Goal: Information Seeking & Learning: Learn about a topic

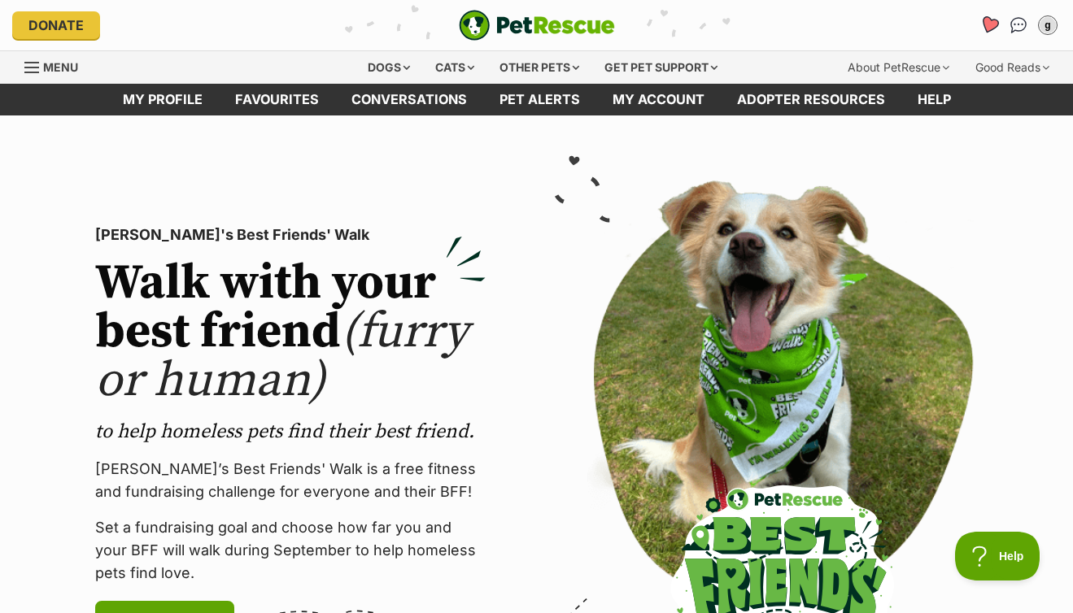
click at [983, 28] on icon "Favourites" at bounding box center [990, 25] width 22 height 21
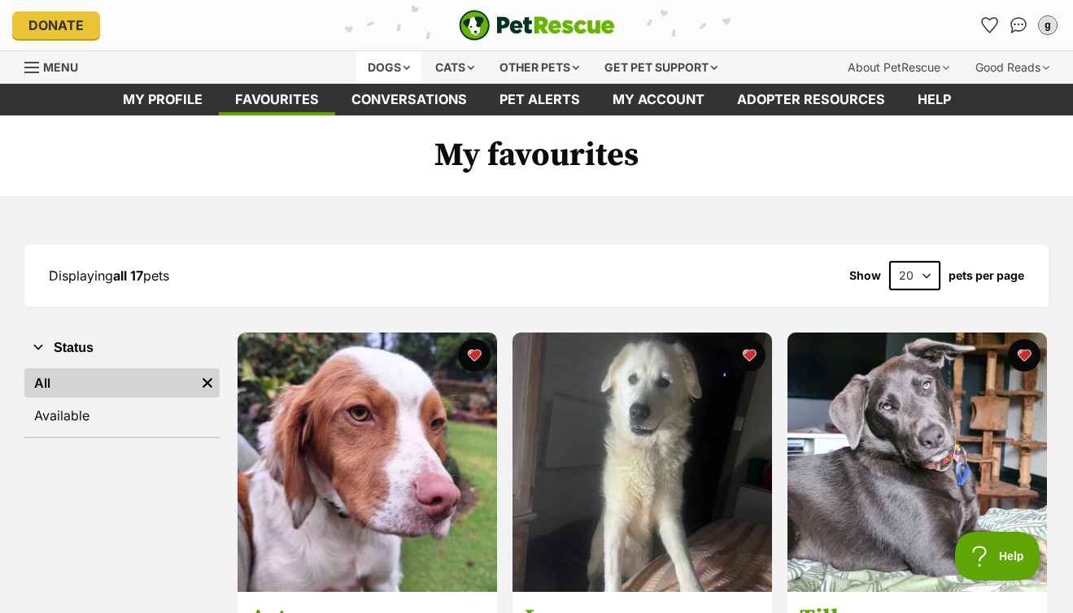
click at [372, 64] on div "Dogs" at bounding box center [388, 67] width 65 height 33
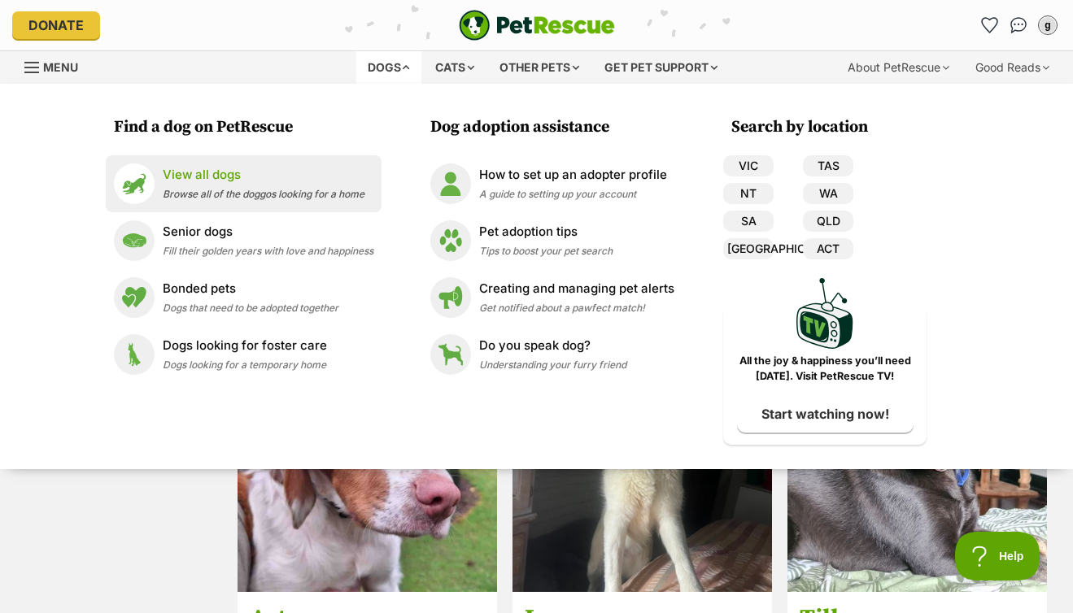
click at [195, 196] on span "Browse all of the doggos looking for a home" at bounding box center [264, 194] width 202 height 12
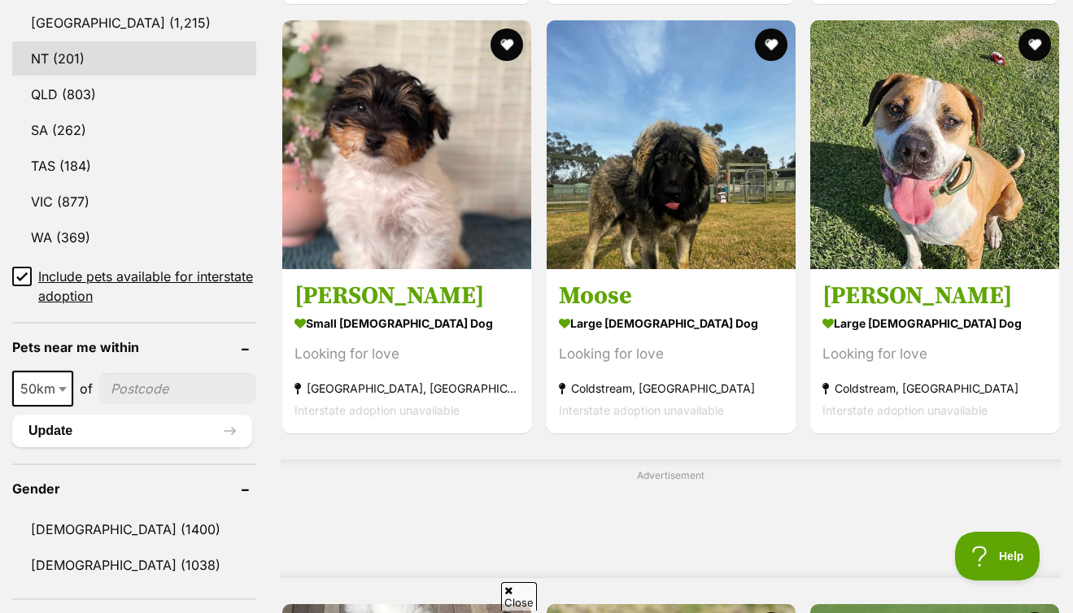
scroll to position [926, 0]
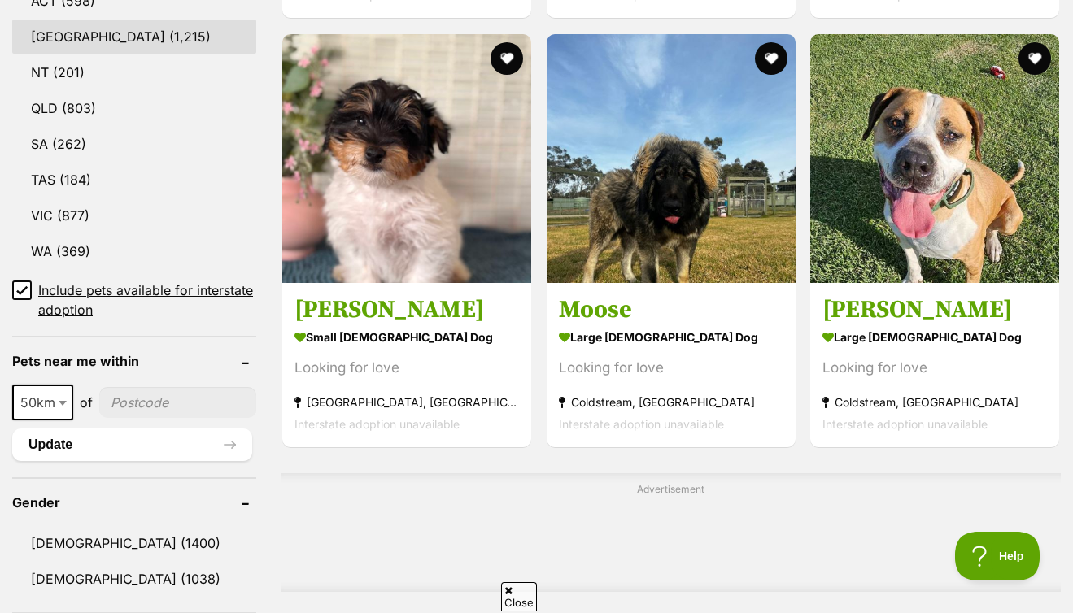
click at [117, 37] on link "NSW (1,215)" at bounding box center [134, 37] width 244 height 34
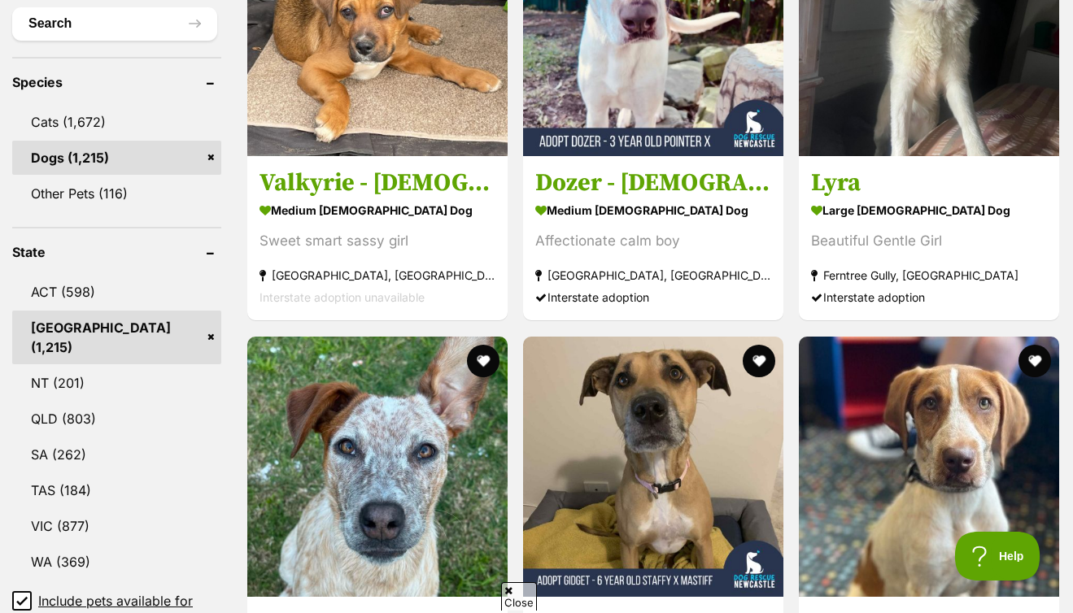
scroll to position [838, 0]
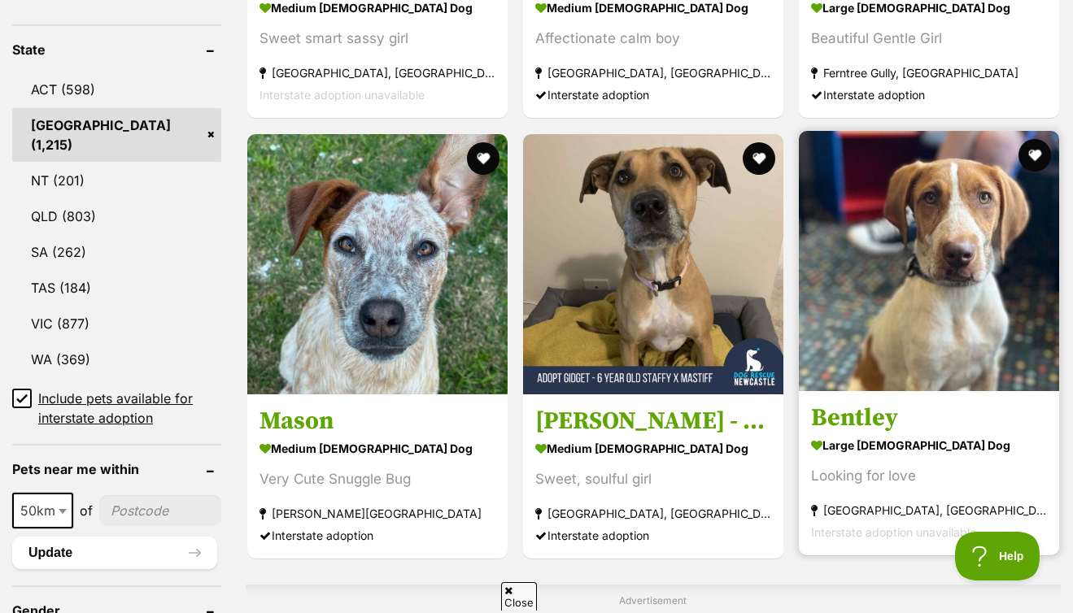
click at [799, 160] on img at bounding box center [929, 261] width 260 height 260
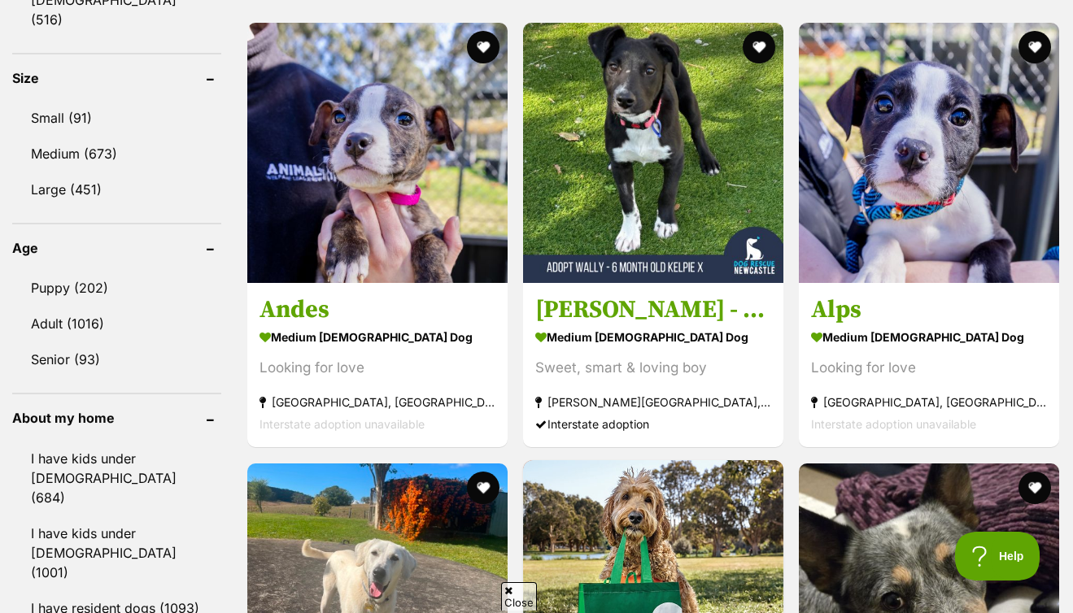
scroll to position [1319, 0]
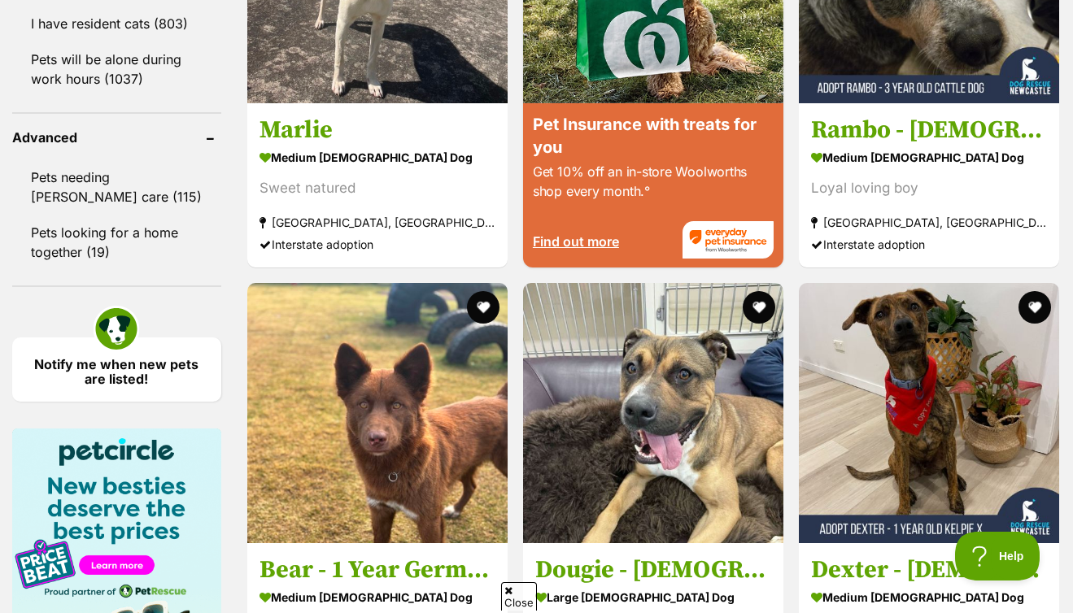
scroll to position [2420, 0]
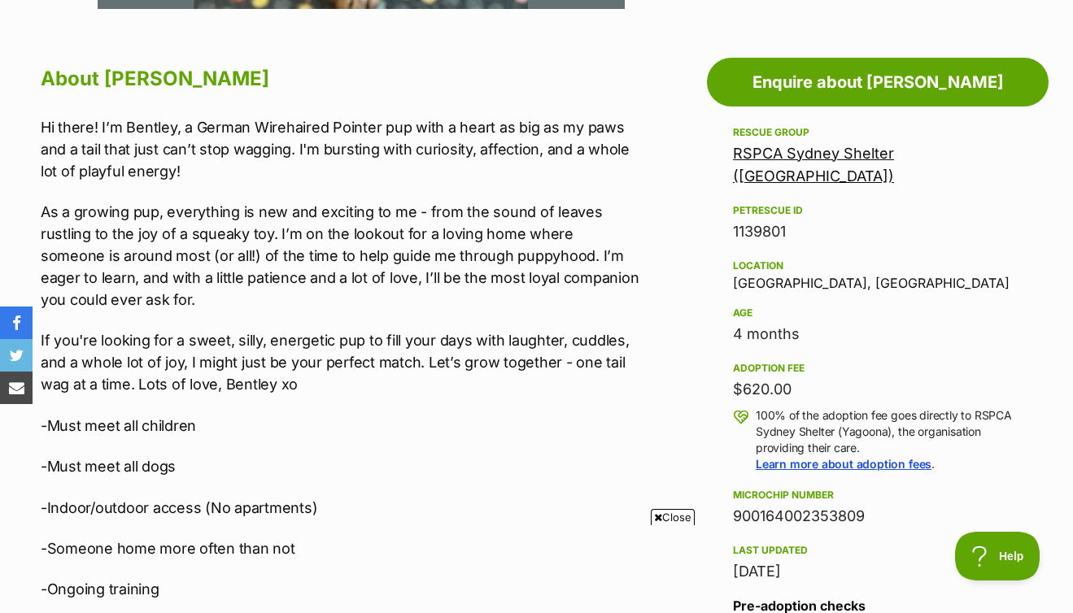
scroll to position [365, 0]
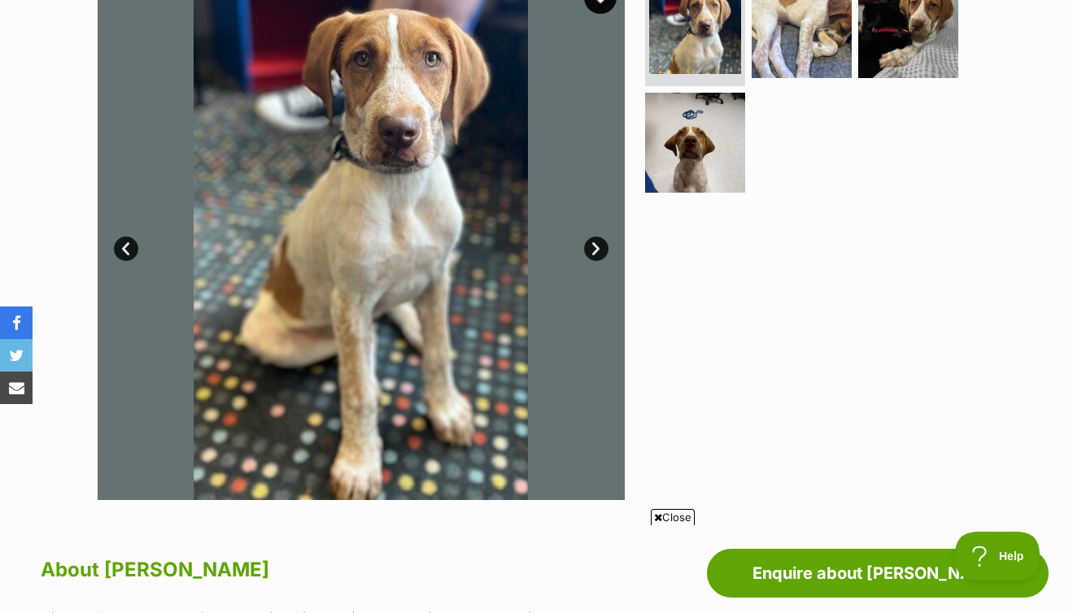
click at [598, 247] on link "Next" at bounding box center [596, 249] width 24 height 24
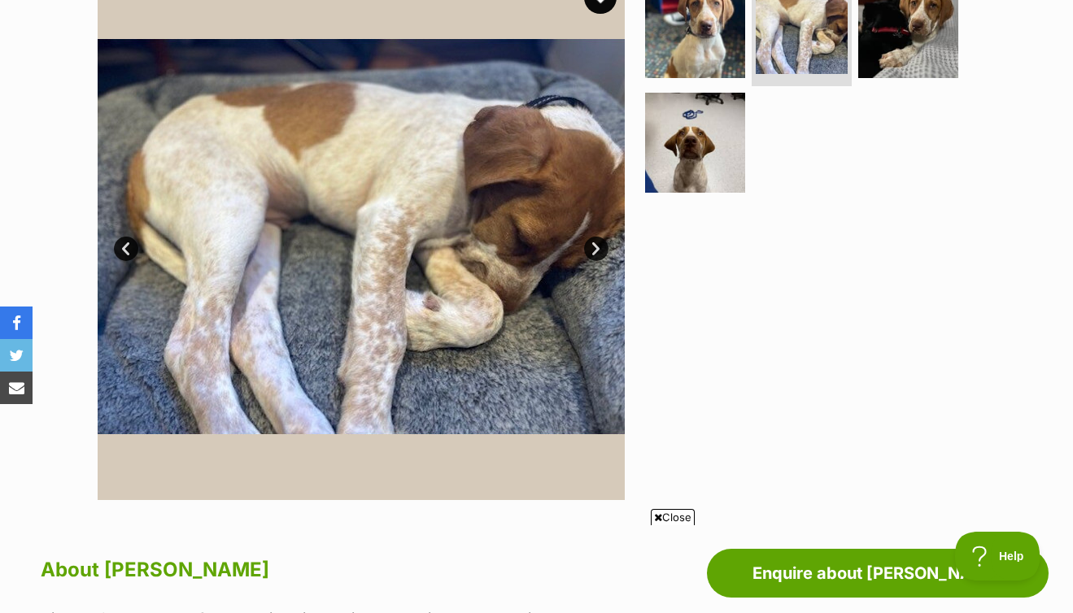
click at [598, 247] on link "Next" at bounding box center [596, 249] width 24 height 24
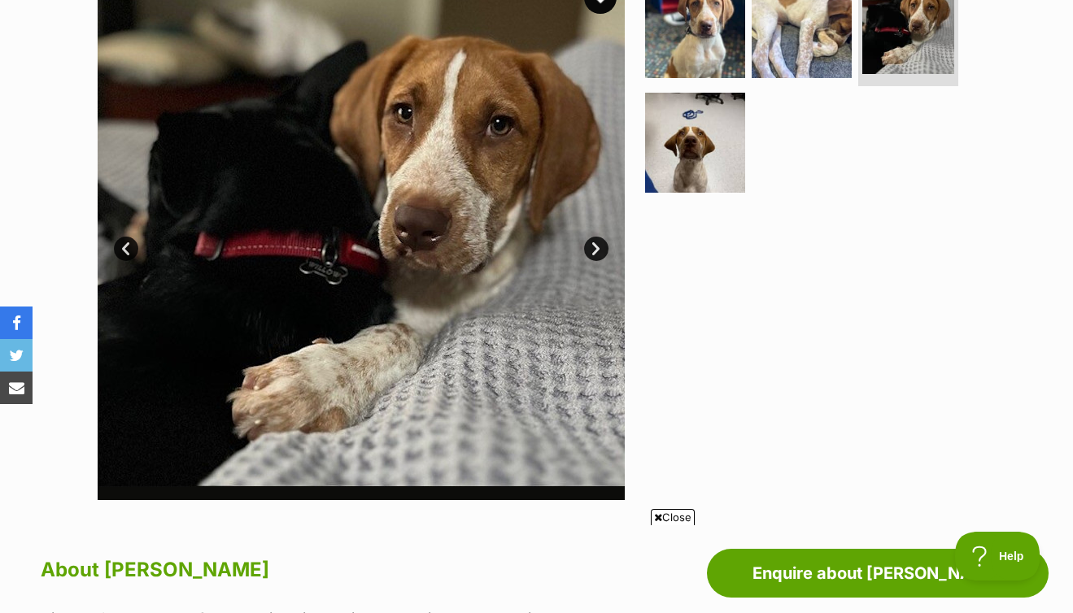
click at [598, 247] on link "Next" at bounding box center [596, 249] width 24 height 24
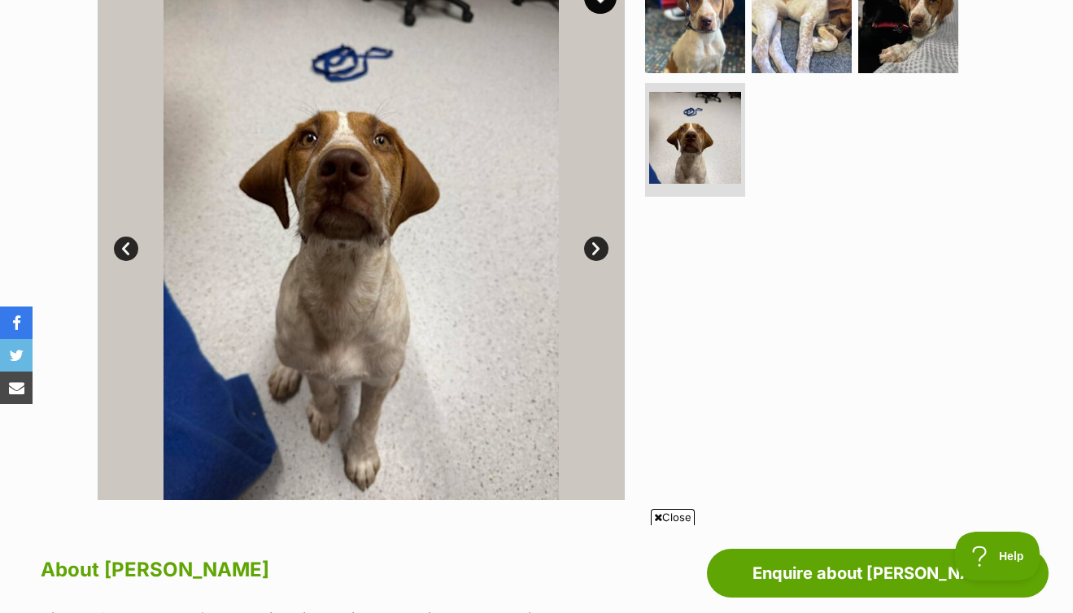
click at [598, 247] on link "Next" at bounding box center [596, 249] width 24 height 24
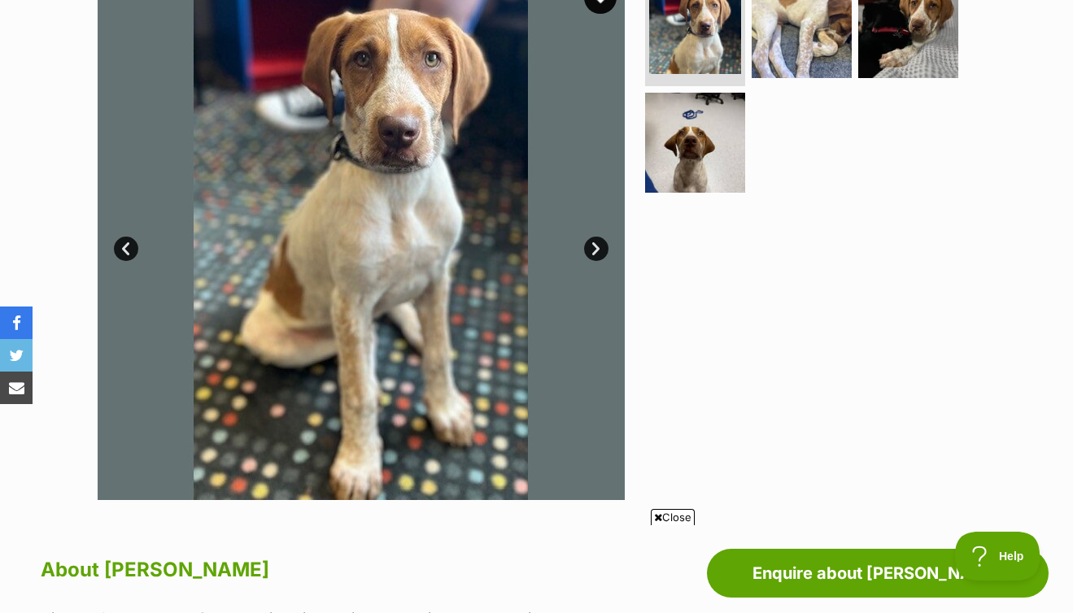
click at [597, 246] on link "Next" at bounding box center [596, 249] width 24 height 24
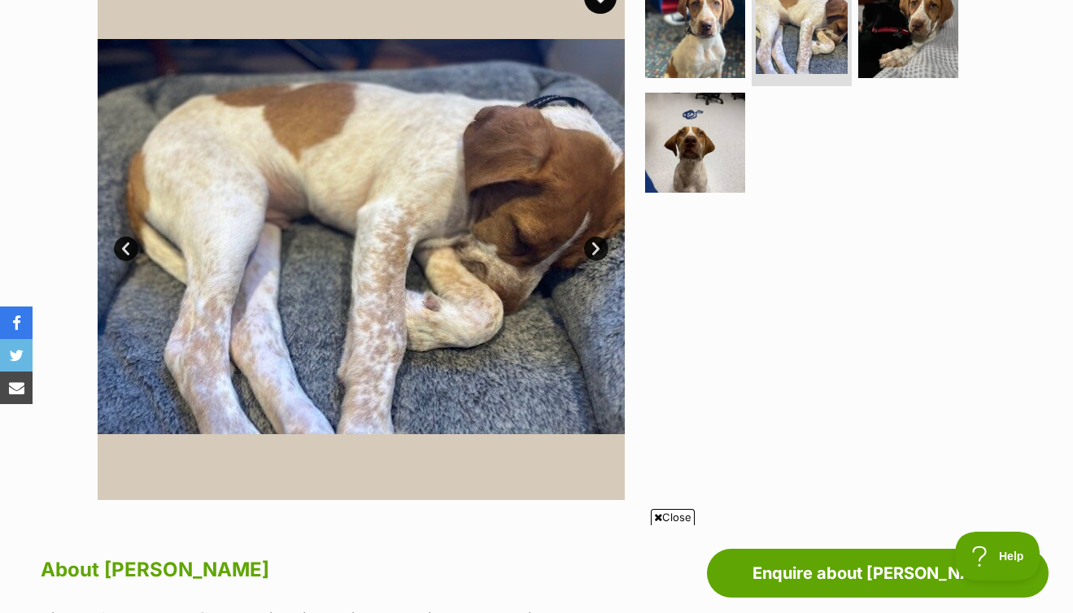
click at [597, 246] on link "Next" at bounding box center [596, 249] width 24 height 24
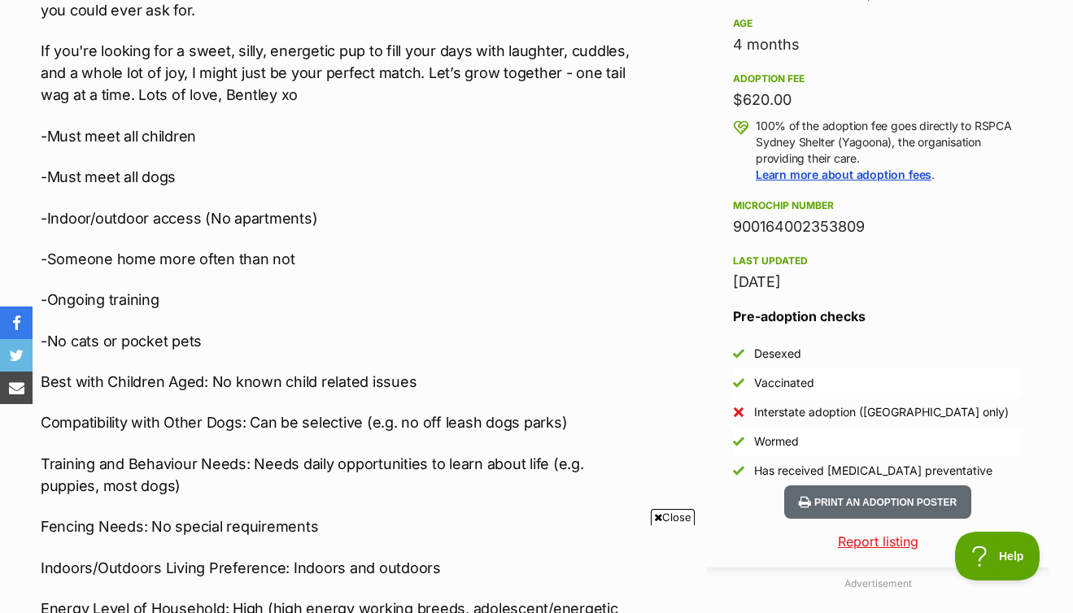
scroll to position [1148, 0]
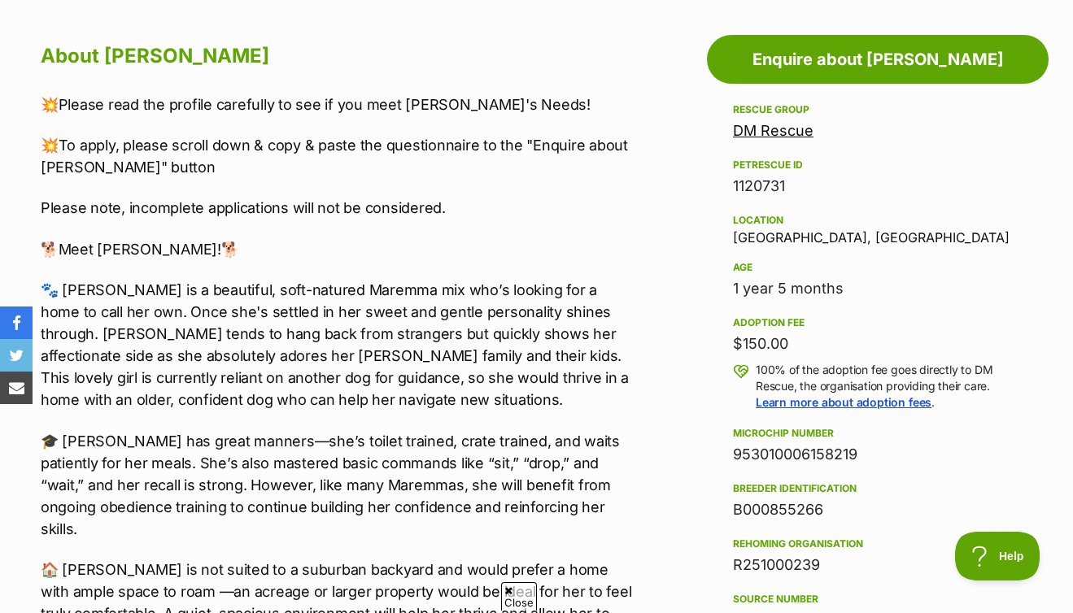
scroll to position [1010, 0]
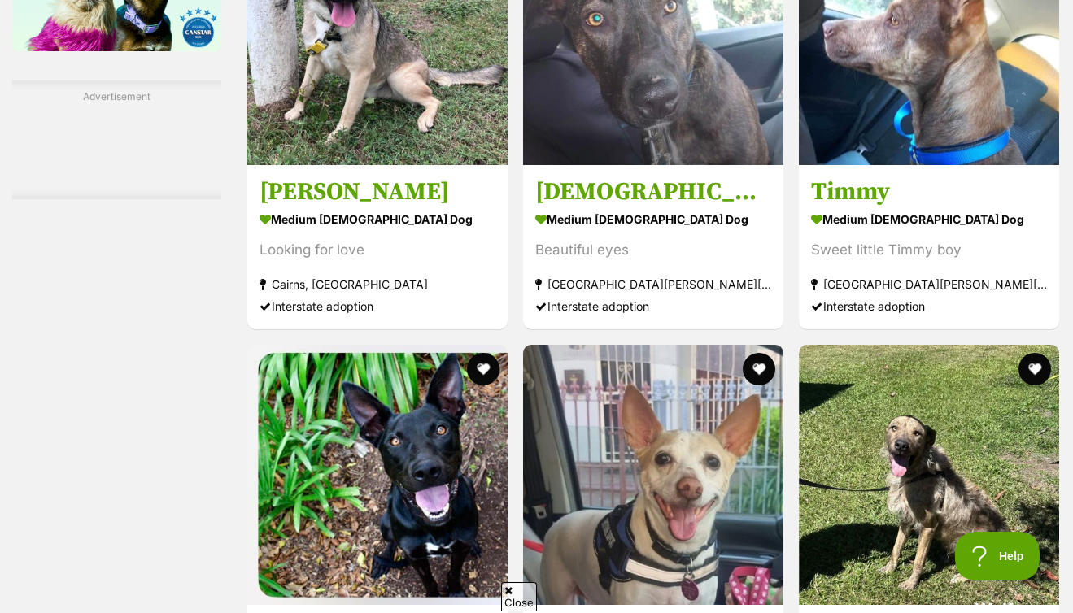
scroll to position [2716, 0]
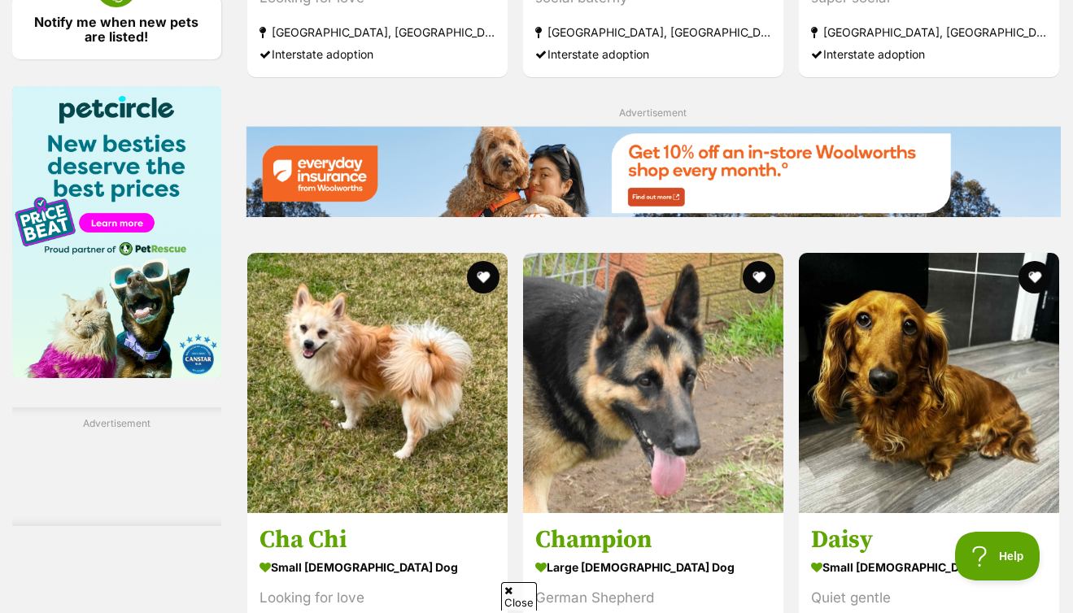
scroll to position [2797, 0]
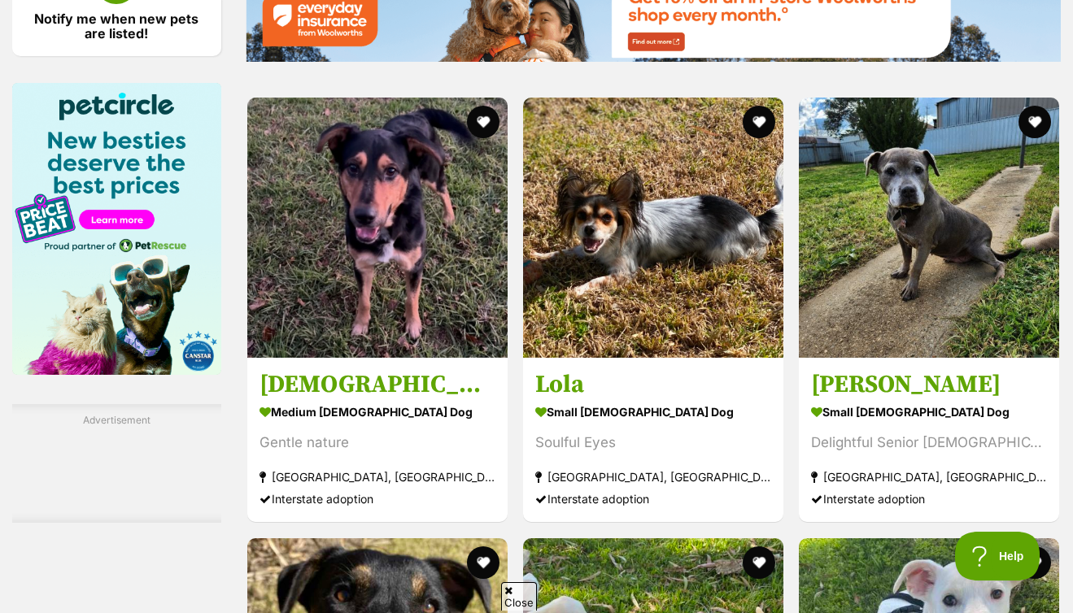
scroll to position [2792, 0]
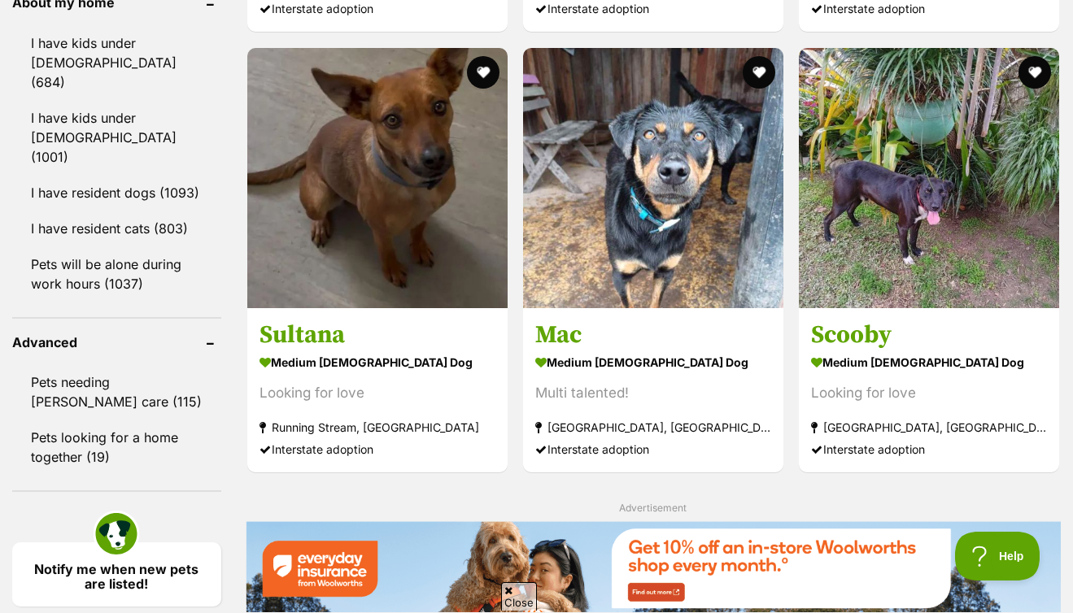
scroll to position [2483, 0]
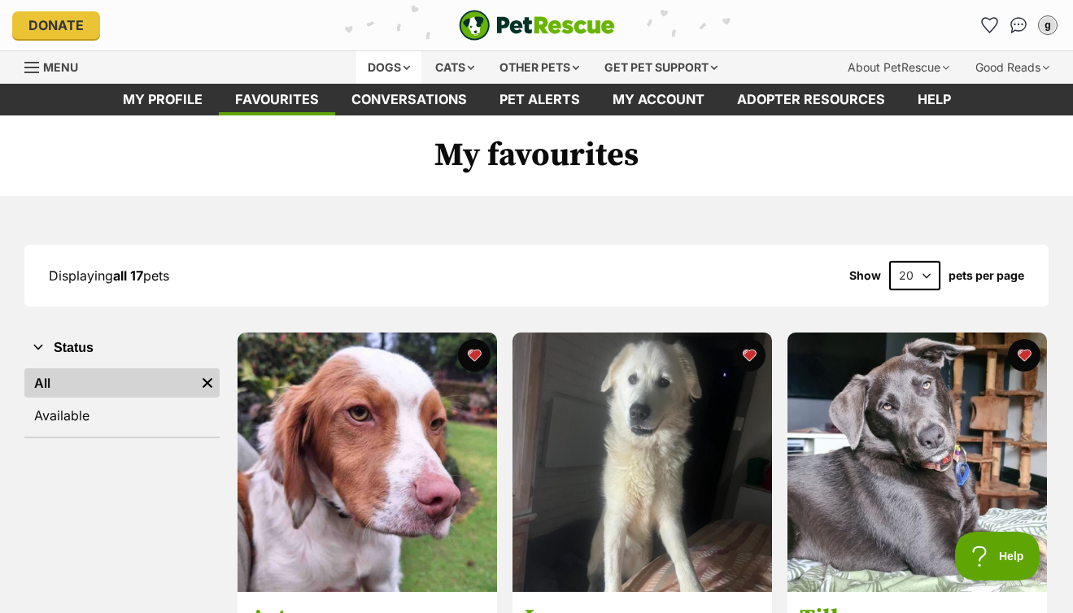
click at [394, 68] on div "Dogs" at bounding box center [388, 67] width 65 height 33
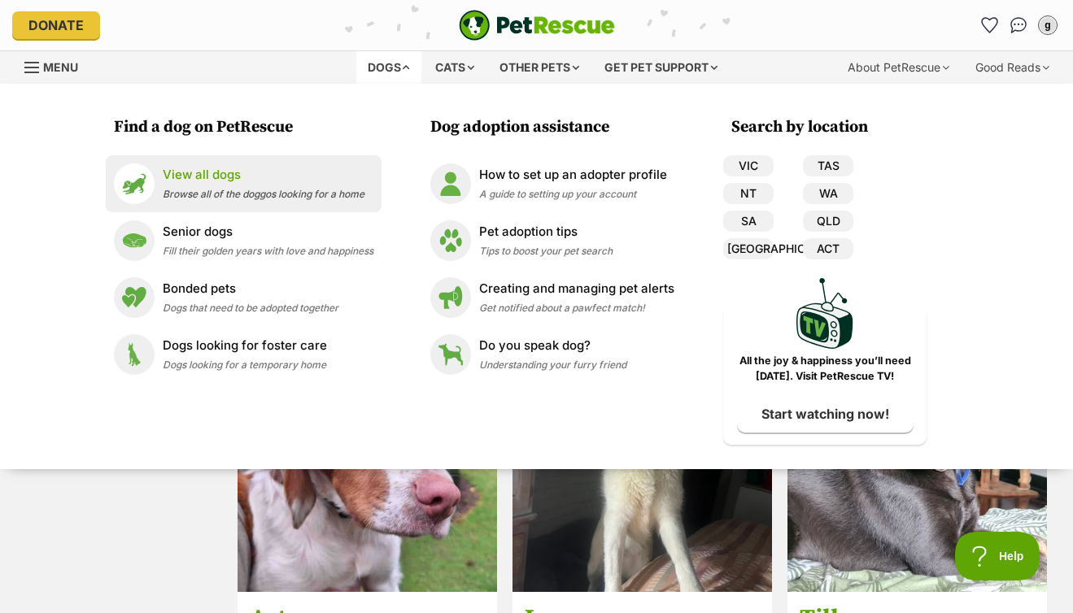
click at [257, 189] on span "Browse all of the doggos looking for a home" at bounding box center [264, 194] width 202 height 12
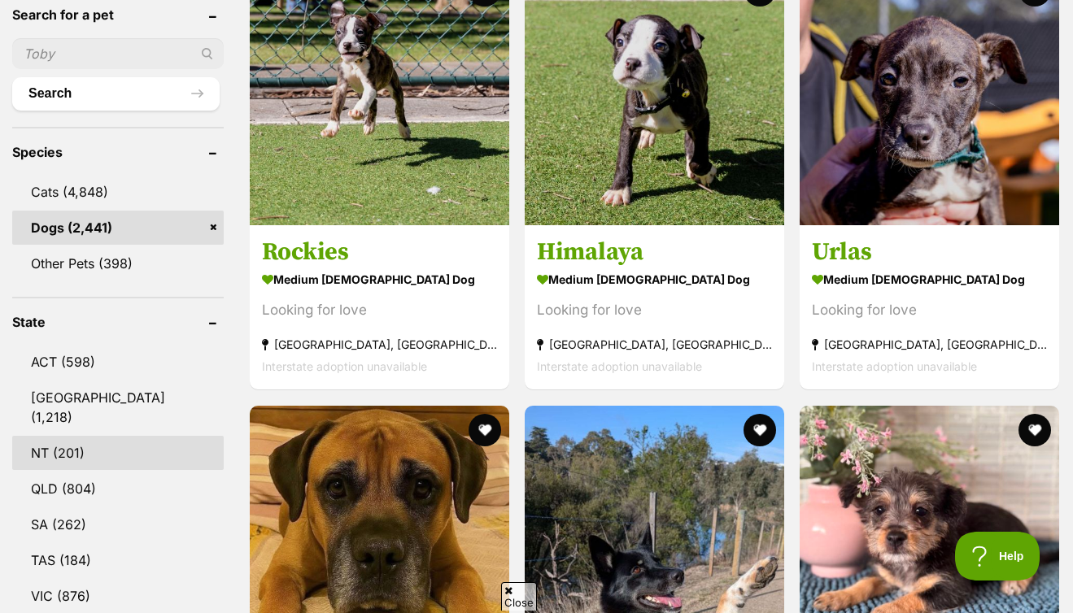
scroll to position [756, 0]
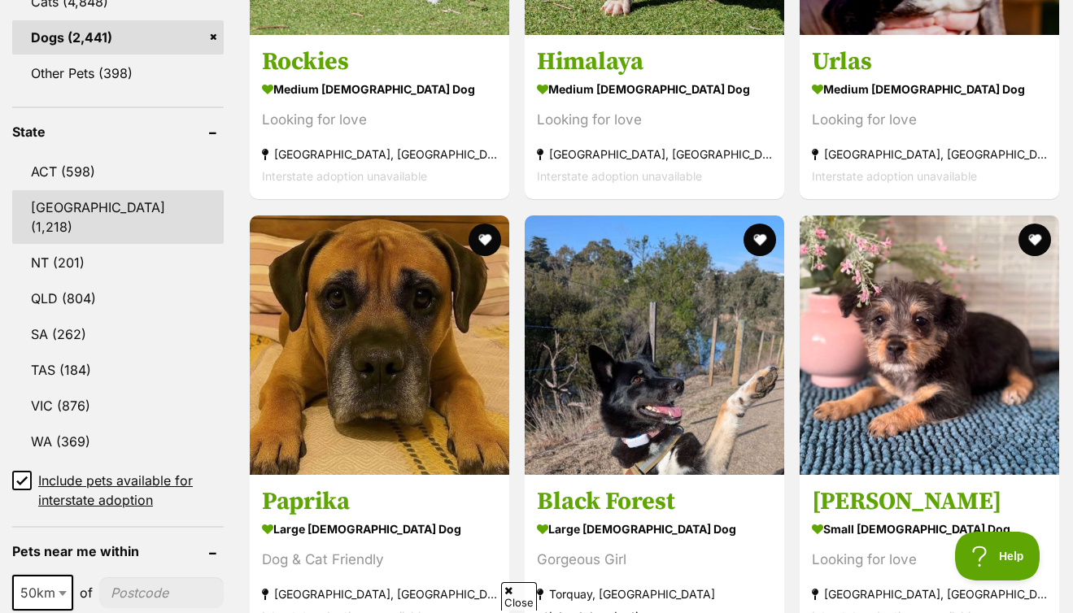
click at [63, 211] on link "[GEOGRAPHIC_DATA] (1,218)" at bounding box center [117, 217] width 211 height 54
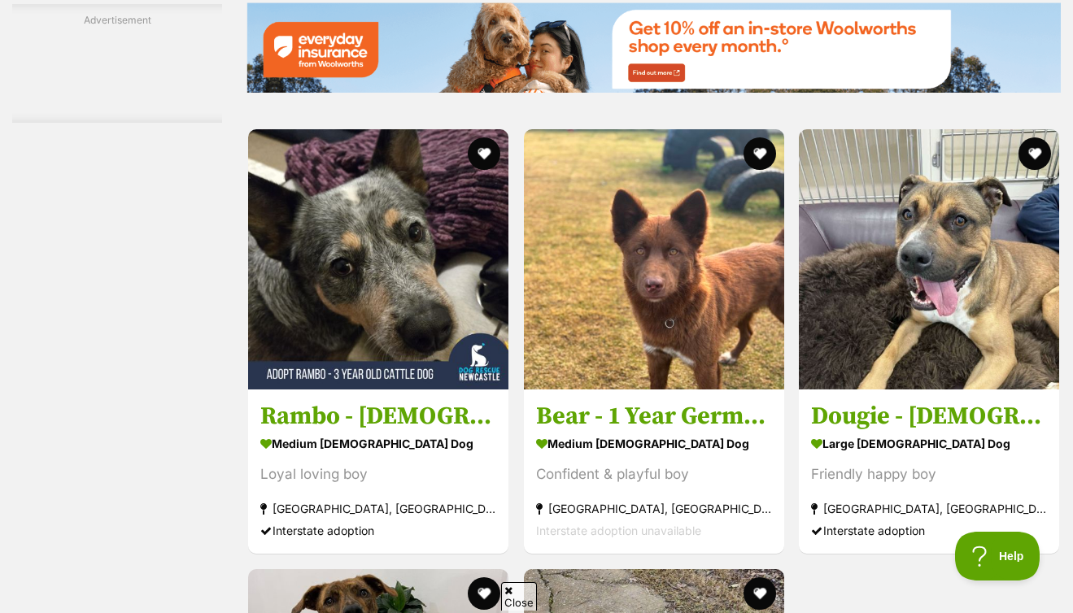
scroll to position [3107, 0]
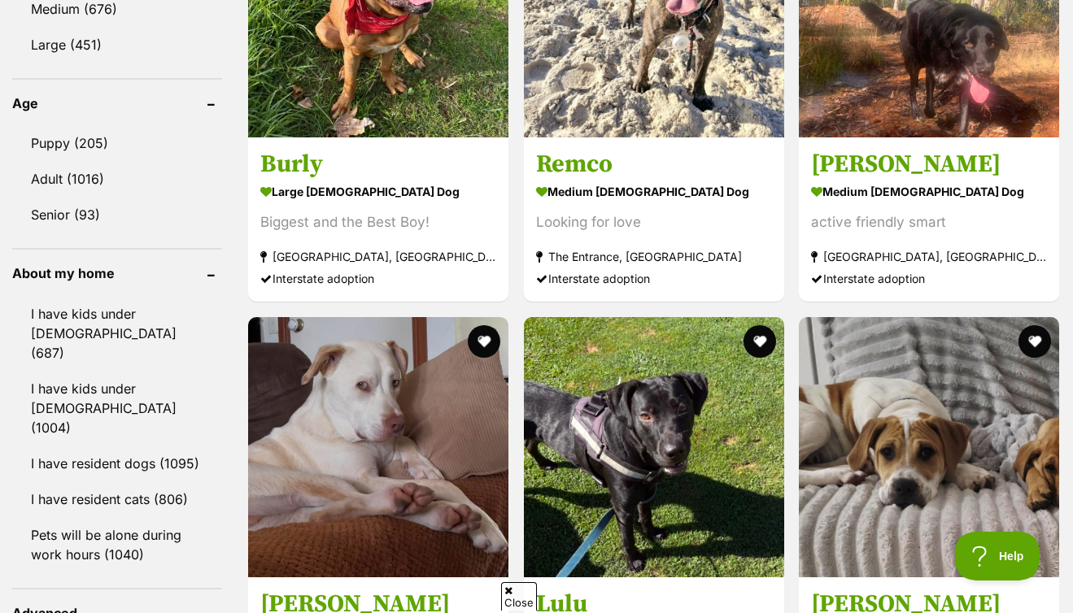
scroll to position [1694, 0]
